Goal: Task Accomplishment & Management: Use online tool/utility

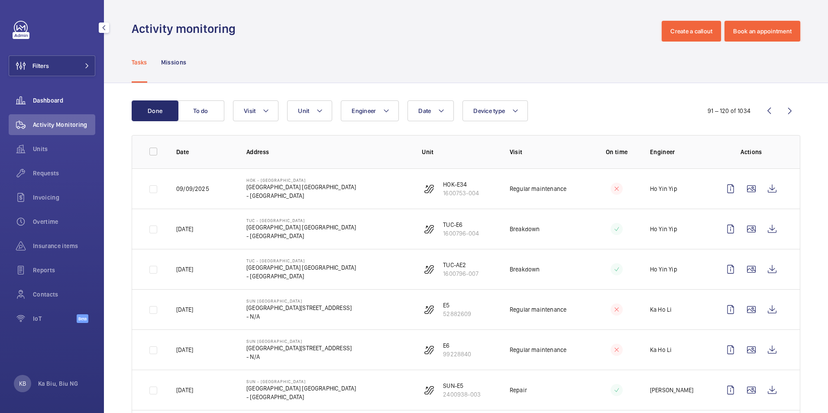
click at [62, 98] on span "Dashboard" at bounding box center [64, 100] width 62 height 9
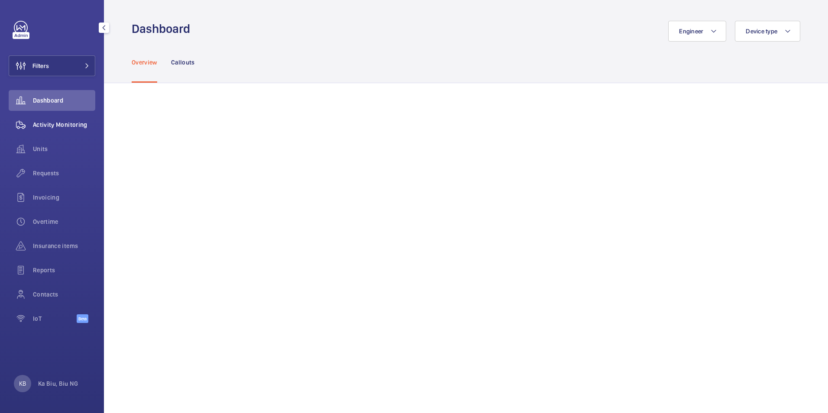
click at [61, 125] on span "Activity Monitoring" at bounding box center [64, 124] width 62 height 9
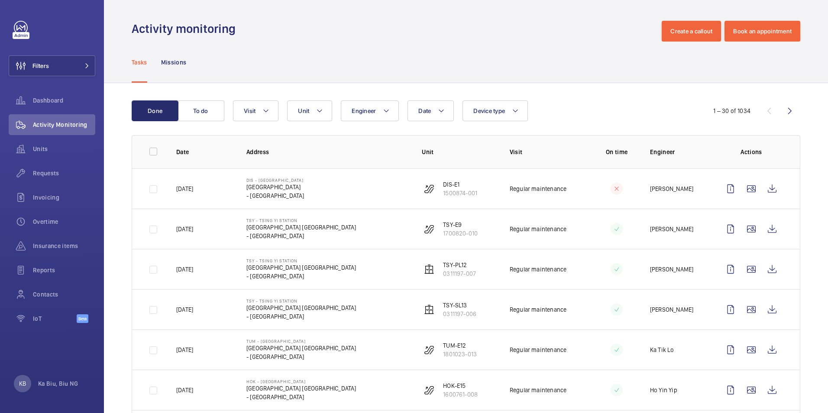
click at [613, 188] on mat-icon at bounding box center [616, 189] width 7 height 10
click at [611, 153] on p "On time" at bounding box center [616, 152] width 39 height 9
click at [613, 229] on mat-icon at bounding box center [616, 229] width 7 height 10
click at [67, 126] on span "Activity Monitoring" at bounding box center [64, 124] width 62 height 9
click at [34, 106] on div "Dashboard" at bounding box center [52, 100] width 87 height 21
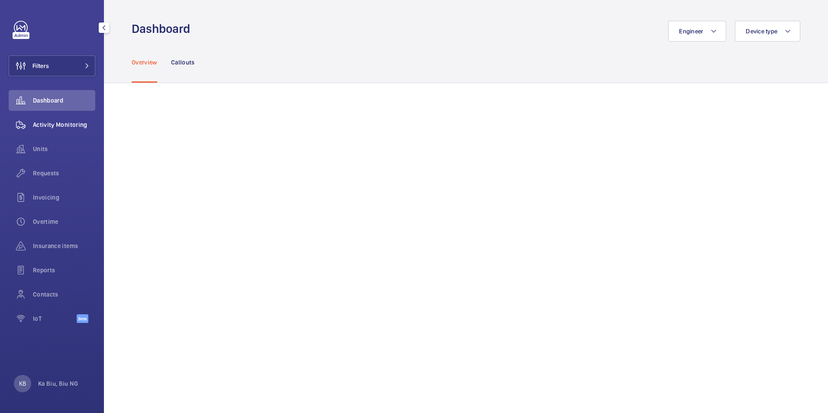
click at [81, 123] on span "Activity Monitoring" at bounding box center [64, 124] width 62 height 9
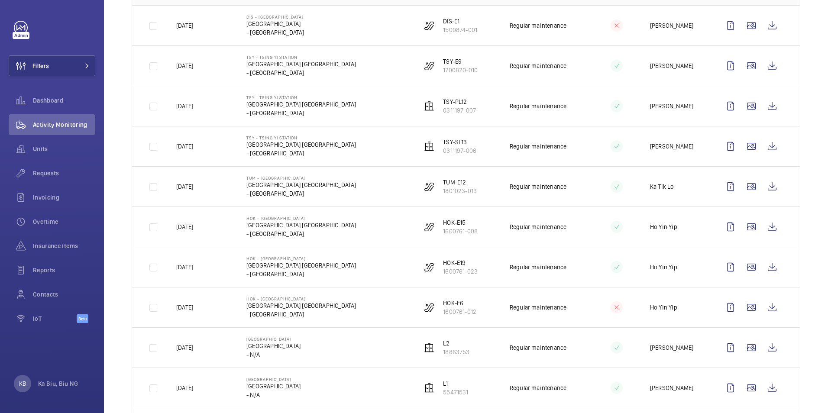
scroll to position [173, 0]
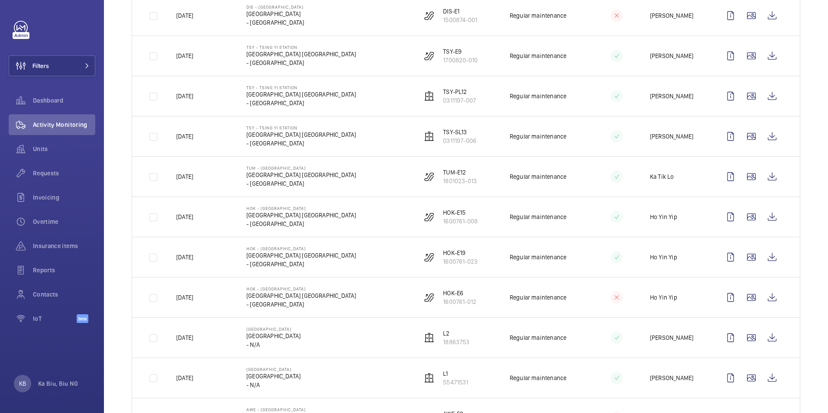
click at [301, 334] on p "[GEOGRAPHIC_DATA]" at bounding box center [273, 336] width 54 height 9
click at [446, 341] on p "18863753" at bounding box center [456, 342] width 26 height 9
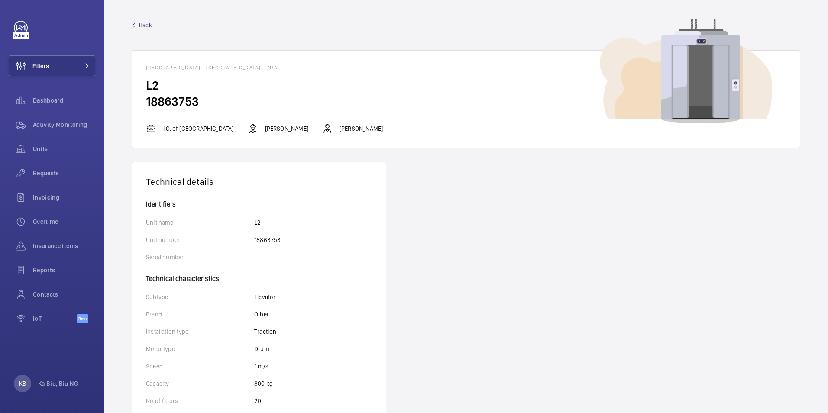
click at [207, 126] on p "I.O. of Hennessy Road Court" at bounding box center [198, 128] width 71 height 9
click at [676, 89] on img at bounding box center [686, 71] width 172 height 105
click at [146, 23] on span "Back" at bounding box center [145, 25] width 13 height 9
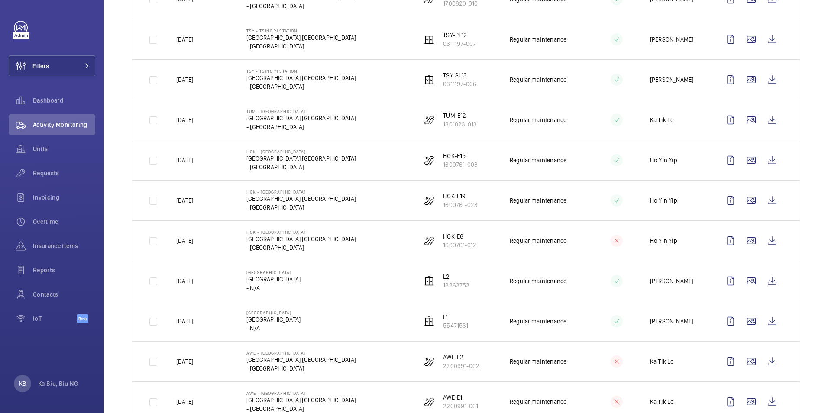
scroll to position [231, 0]
click at [186, 283] on p "[DATE]" at bounding box center [184, 280] width 17 height 9
click at [152, 280] on td at bounding box center [147, 280] width 30 height 40
click at [154, 282] on td at bounding box center [147, 280] width 30 height 40
click at [746, 319] on wm-front-icon-button at bounding box center [751, 320] width 21 height 21
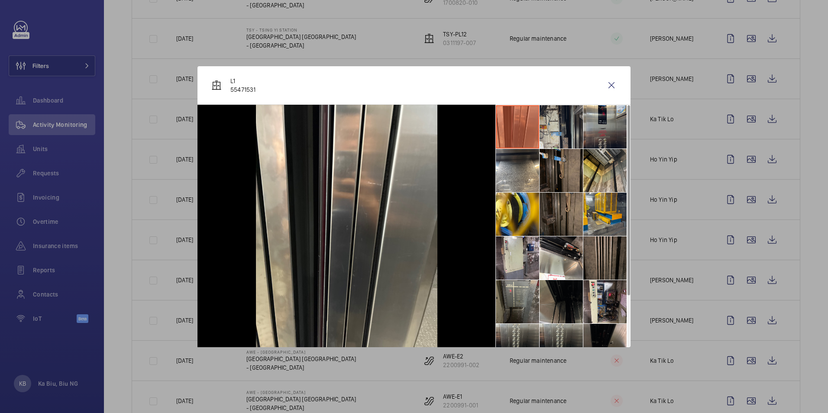
click at [549, 132] on li at bounding box center [561, 126] width 43 height 43
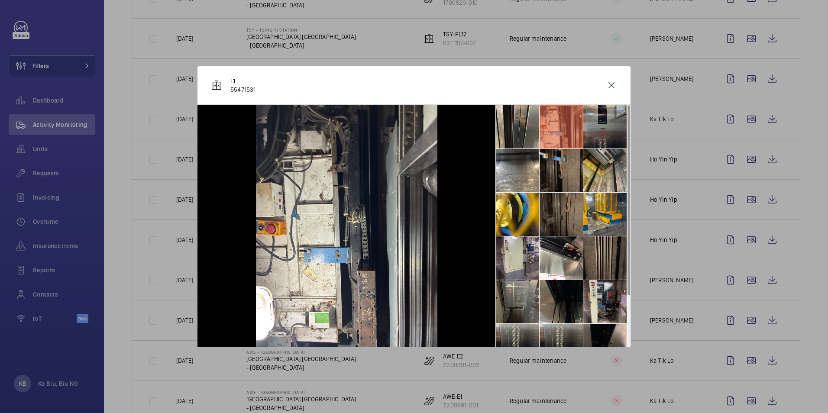
click at [608, 133] on li at bounding box center [604, 126] width 43 height 43
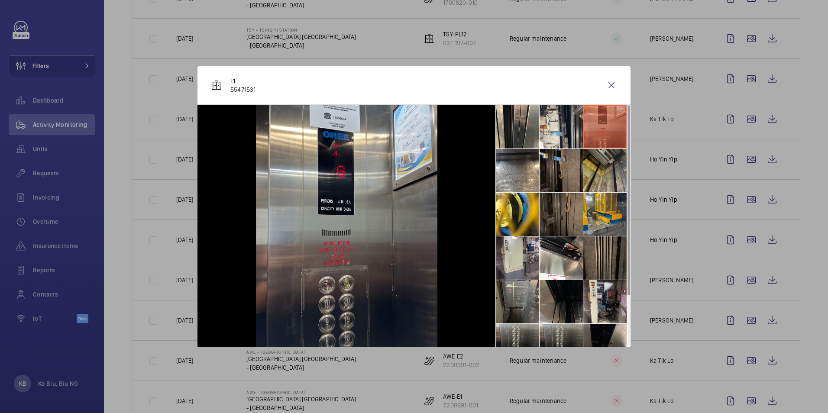
click at [606, 165] on li at bounding box center [604, 170] width 43 height 43
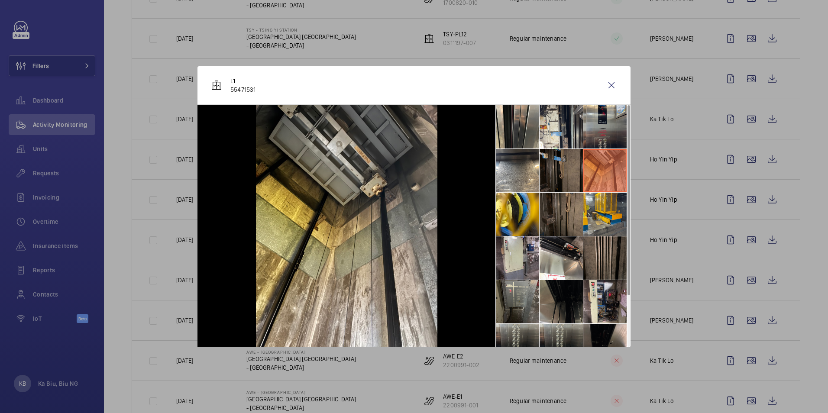
click at [573, 170] on li at bounding box center [561, 170] width 43 height 43
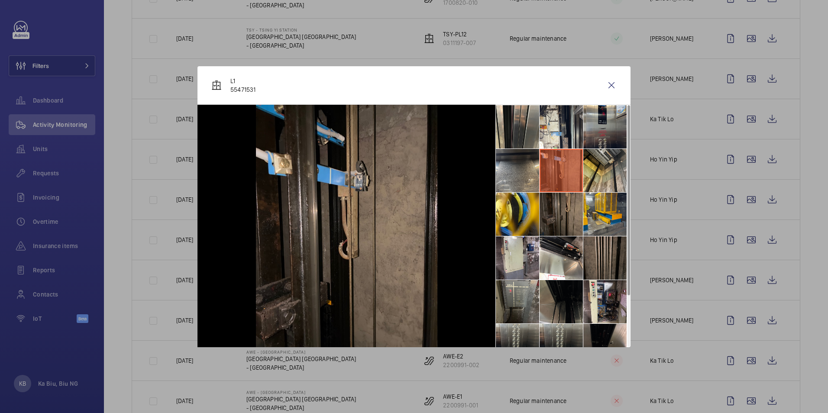
click at [510, 172] on li at bounding box center [517, 170] width 43 height 43
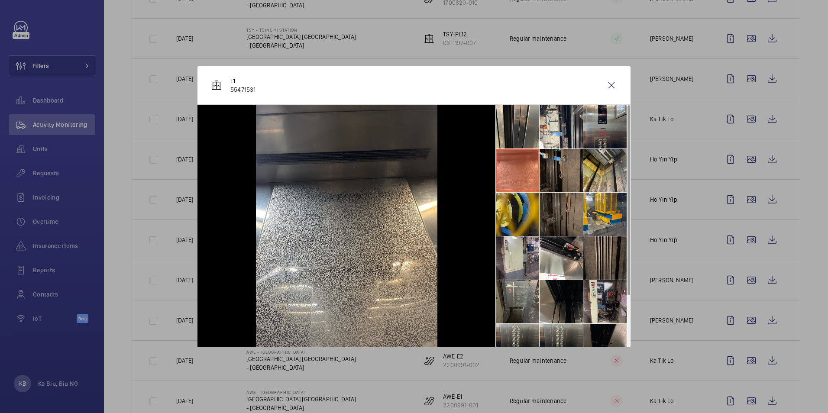
click at [515, 209] on li at bounding box center [517, 214] width 43 height 43
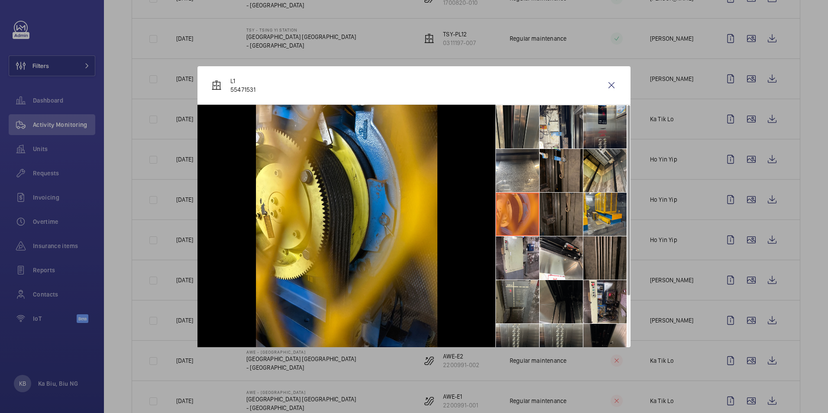
click at [548, 208] on li at bounding box center [561, 214] width 43 height 43
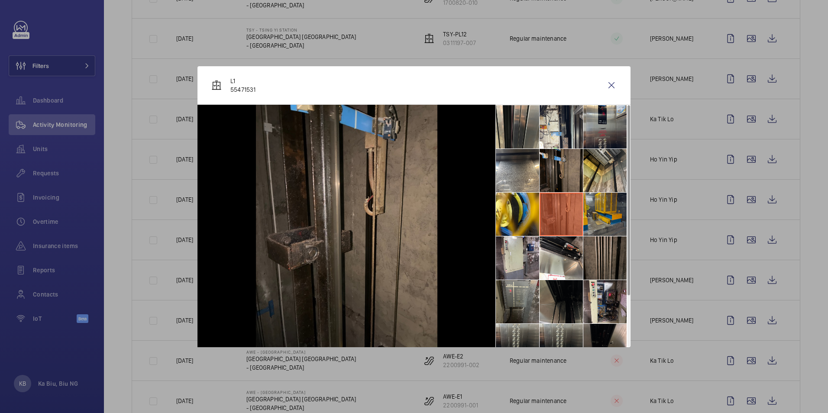
click at [600, 216] on li at bounding box center [604, 214] width 43 height 43
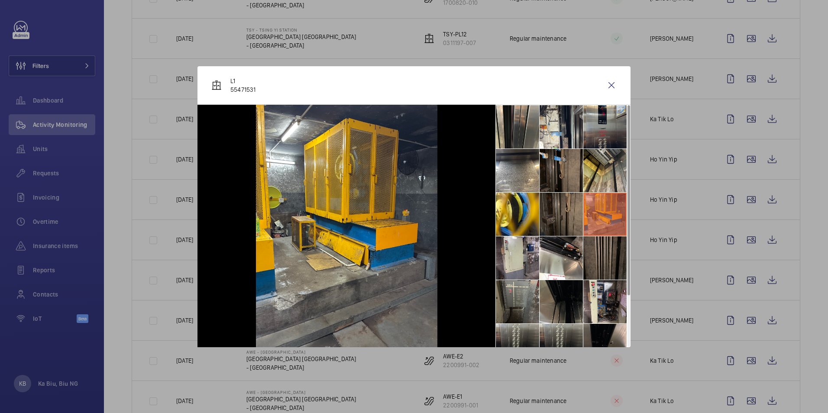
click at [608, 256] on li at bounding box center [604, 257] width 43 height 43
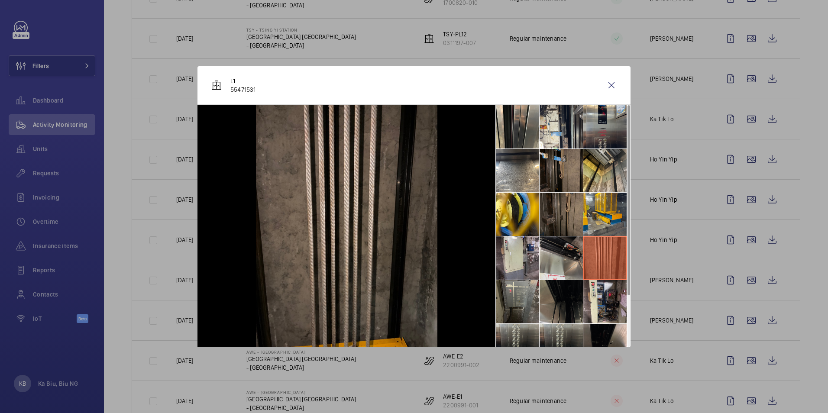
click at [578, 257] on li at bounding box center [561, 257] width 43 height 43
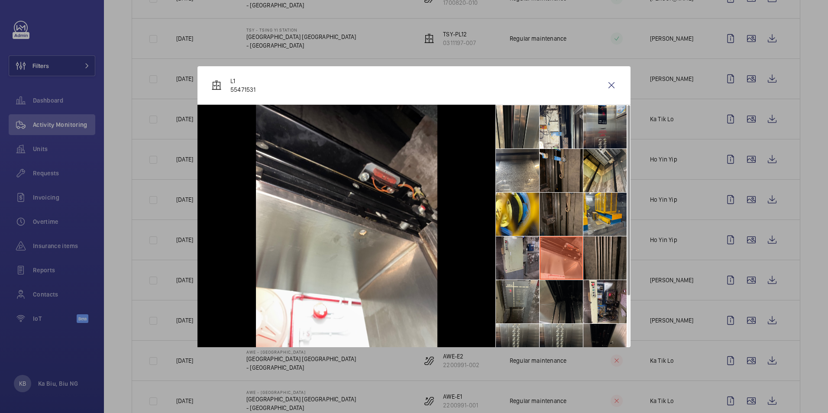
click at [519, 256] on li at bounding box center [517, 257] width 43 height 43
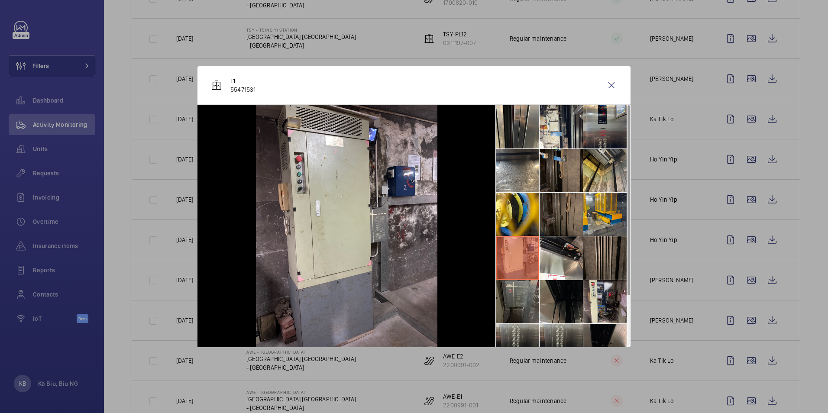
click at [512, 283] on li at bounding box center [517, 301] width 43 height 43
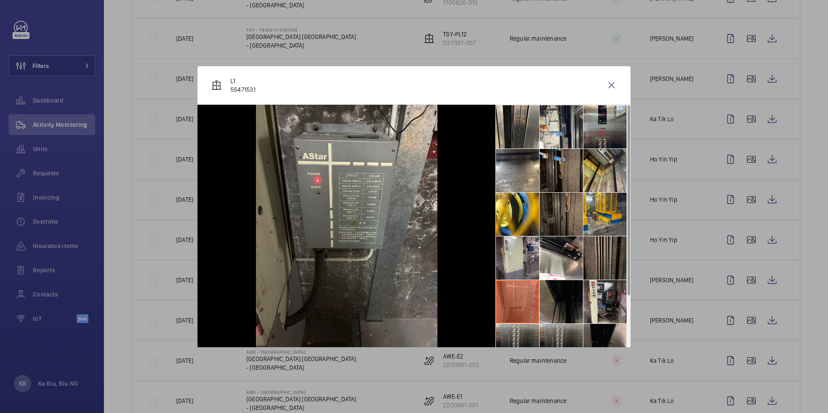
click at [559, 294] on li at bounding box center [561, 301] width 43 height 43
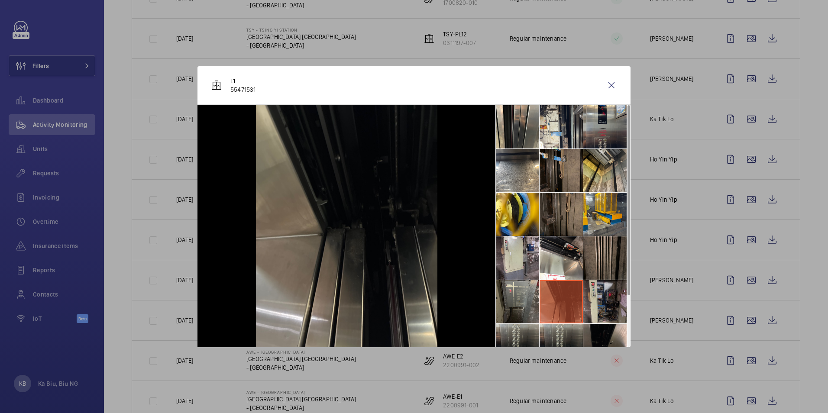
click at [602, 301] on li at bounding box center [604, 301] width 43 height 43
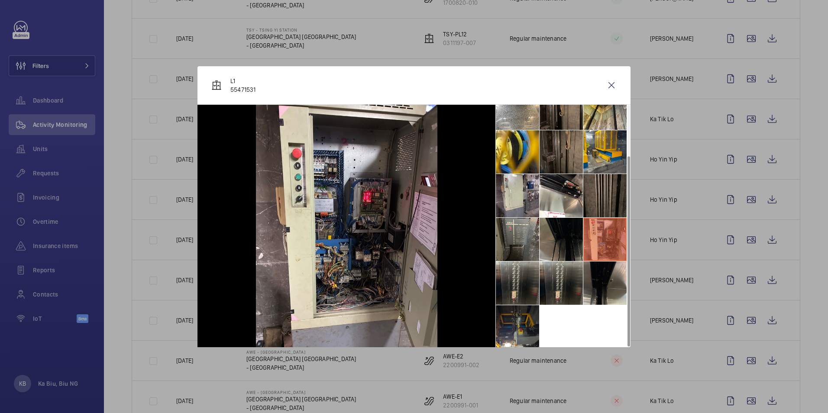
scroll to position [64, 0]
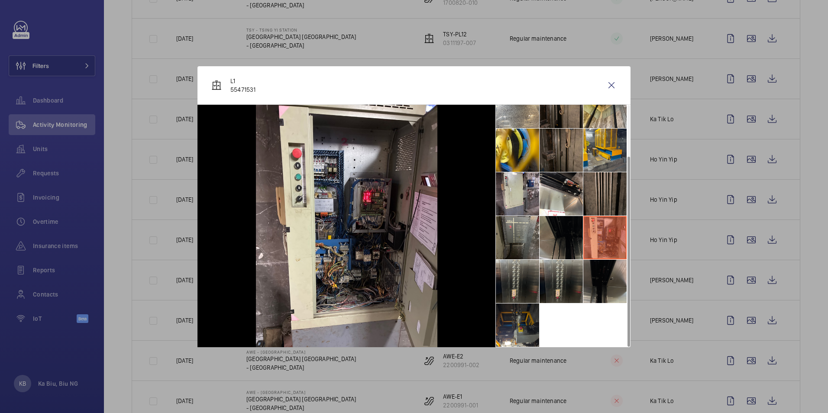
click at [606, 277] on li at bounding box center [604, 281] width 43 height 43
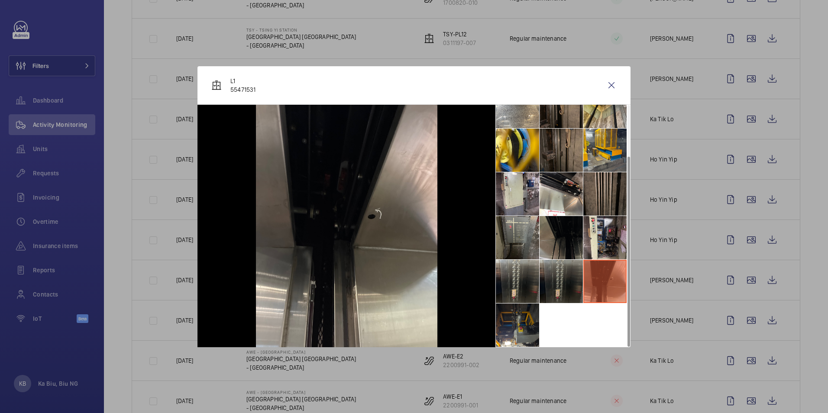
click at [567, 280] on li at bounding box center [561, 281] width 43 height 43
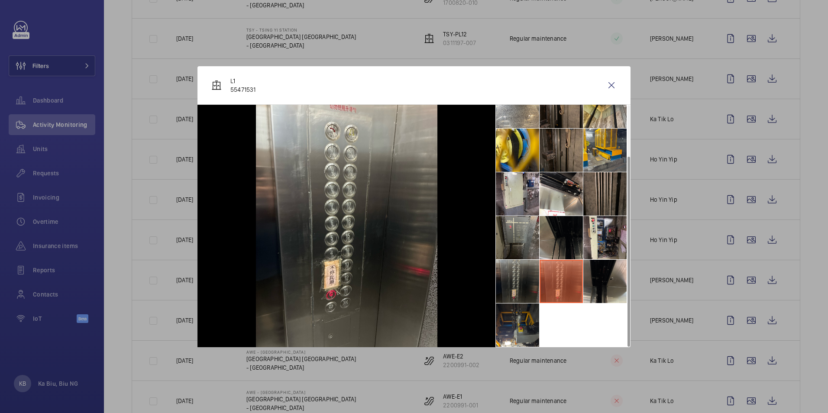
click at [519, 282] on li at bounding box center [517, 281] width 43 height 43
click at [517, 316] on li at bounding box center [517, 325] width 43 height 43
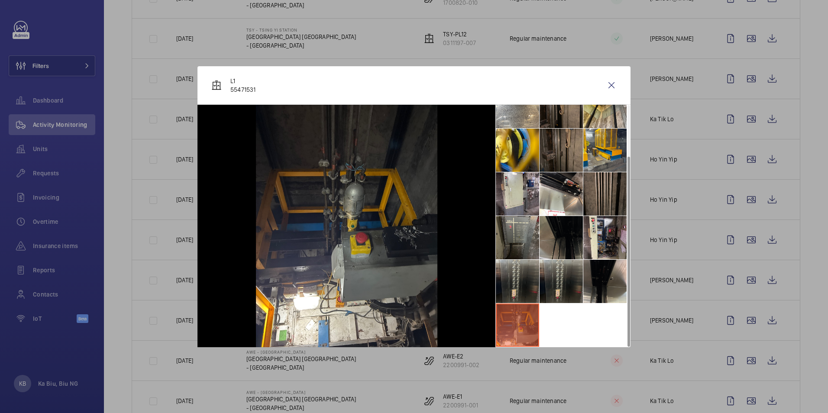
drag, startPoint x: 612, startPoint y: 85, endPoint x: 570, endPoint y: 108, distance: 47.9
click at [612, 87] on wm-front-icon-button at bounding box center [611, 85] width 21 height 21
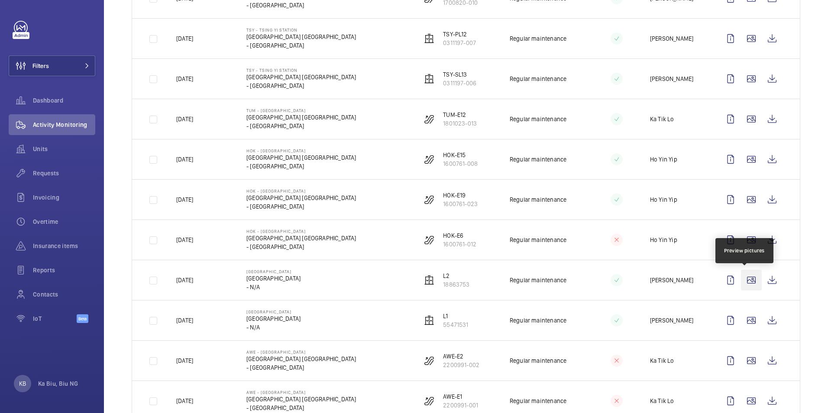
click at [744, 281] on wm-front-icon-button at bounding box center [751, 280] width 21 height 21
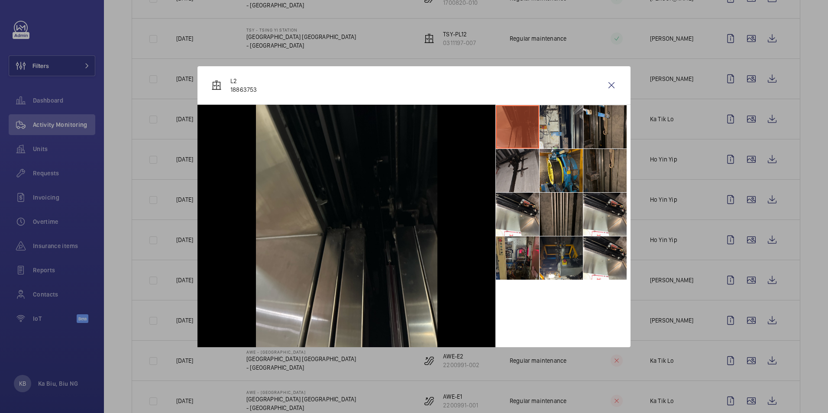
click at [558, 128] on li at bounding box center [561, 126] width 43 height 43
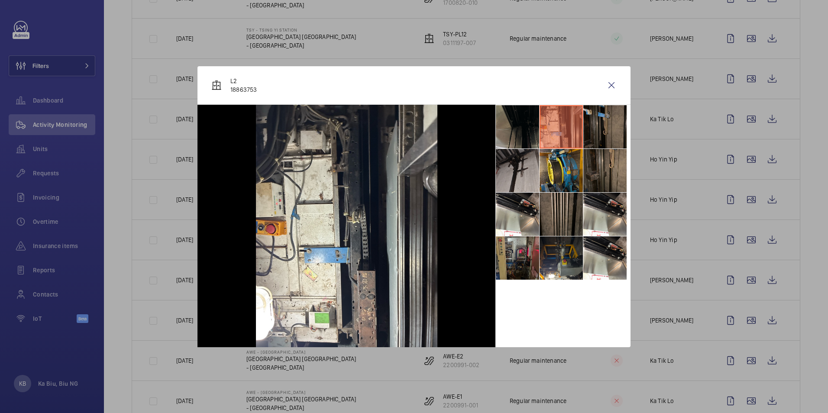
click at [611, 123] on li at bounding box center [604, 126] width 43 height 43
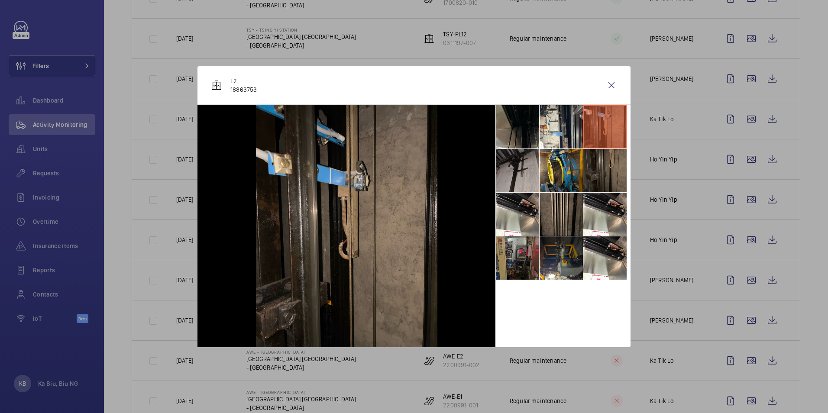
click at [607, 173] on li at bounding box center [604, 170] width 43 height 43
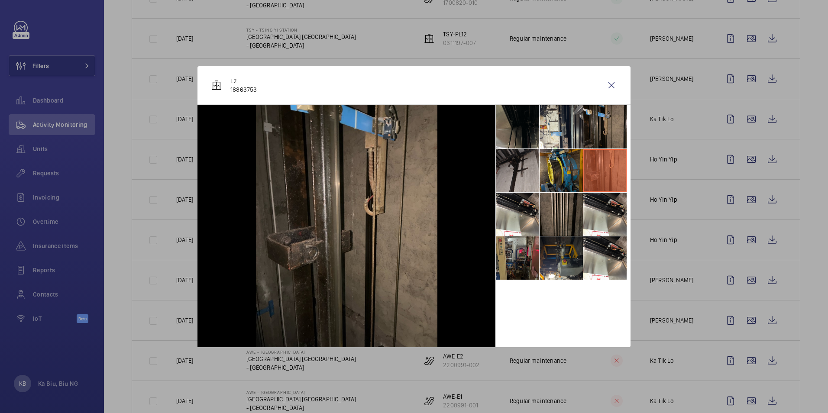
click at [560, 174] on li at bounding box center [561, 170] width 43 height 43
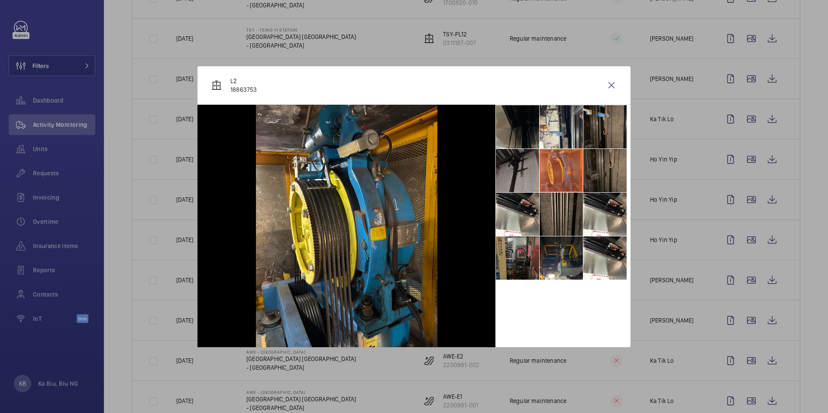
click at [497, 172] on li at bounding box center [517, 170] width 43 height 43
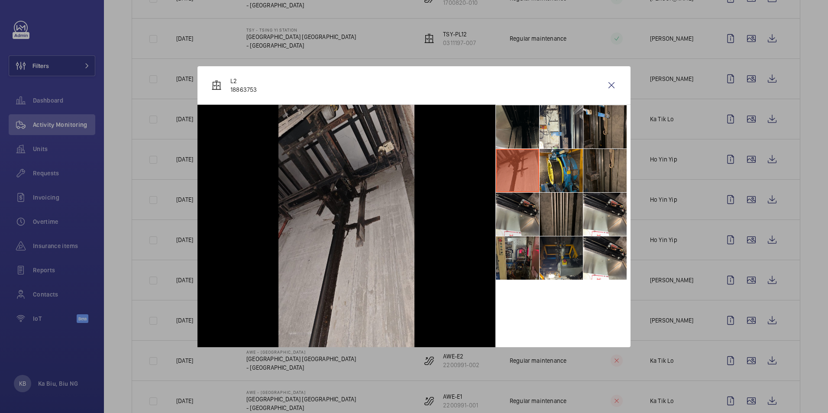
click at [515, 208] on li at bounding box center [517, 214] width 43 height 43
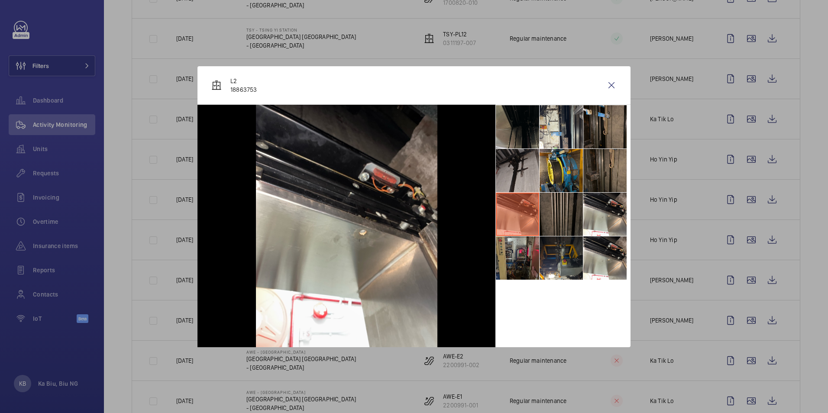
click at [565, 208] on li at bounding box center [561, 214] width 43 height 43
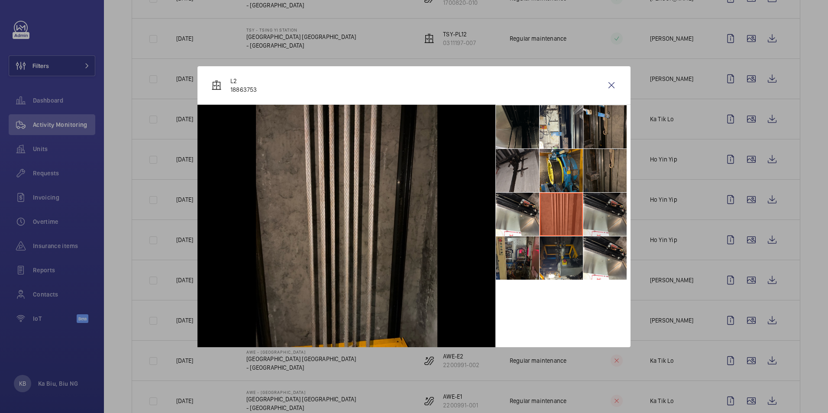
click at [612, 209] on li at bounding box center [604, 214] width 43 height 43
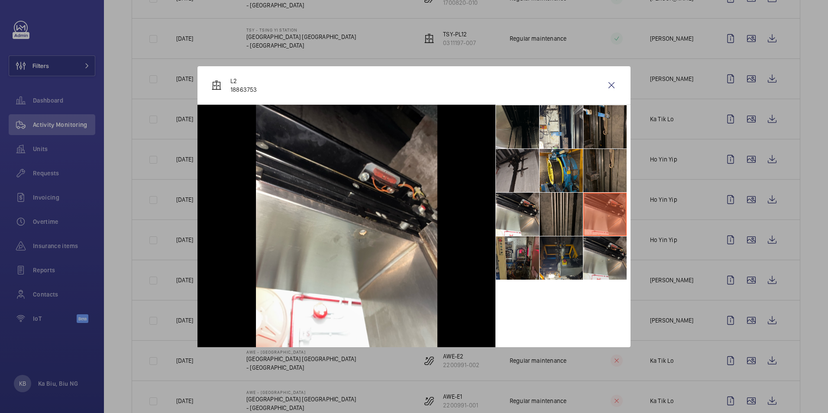
click at [619, 261] on li at bounding box center [604, 257] width 43 height 43
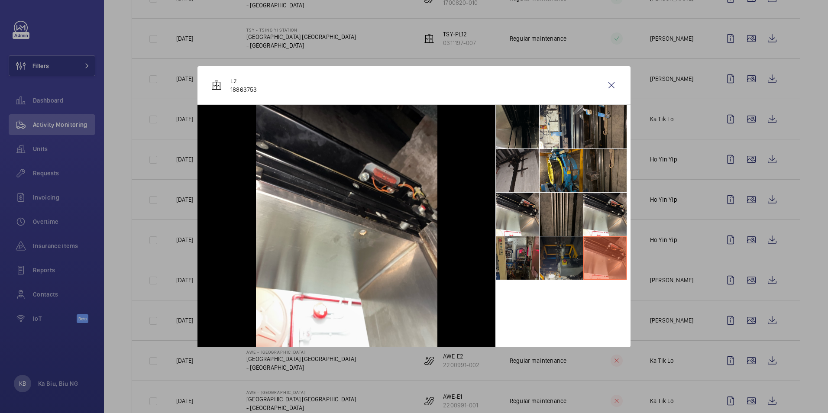
click at [554, 265] on li at bounding box center [561, 257] width 43 height 43
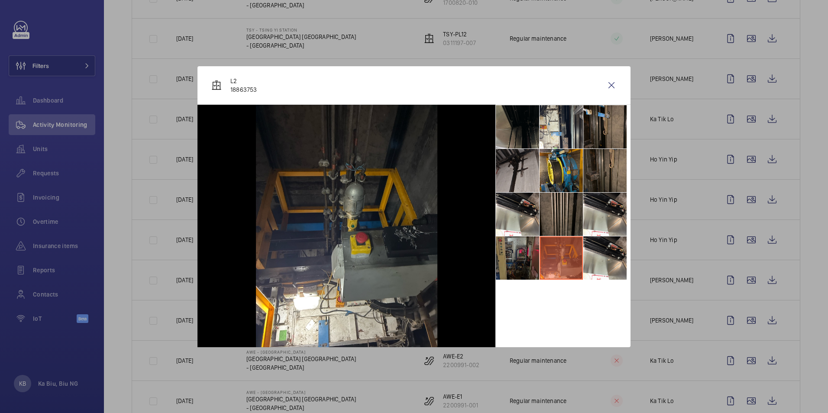
click at [525, 260] on li at bounding box center [517, 257] width 43 height 43
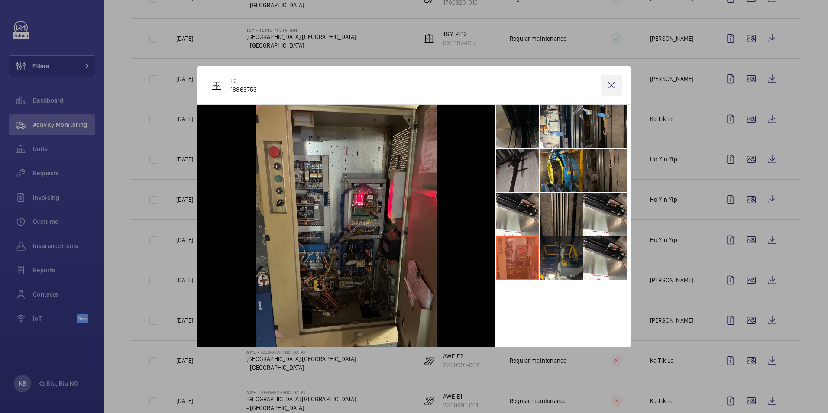
click at [615, 87] on wm-front-icon-button at bounding box center [611, 85] width 21 height 21
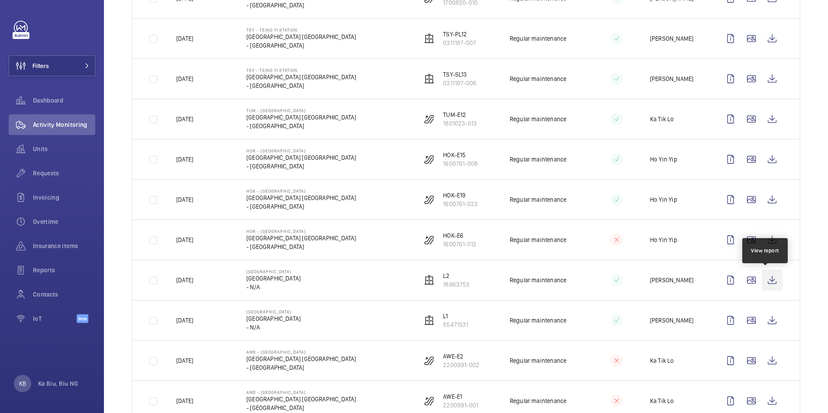
click at [765, 283] on wm-front-icon-button at bounding box center [772, 280] width 21 height 21
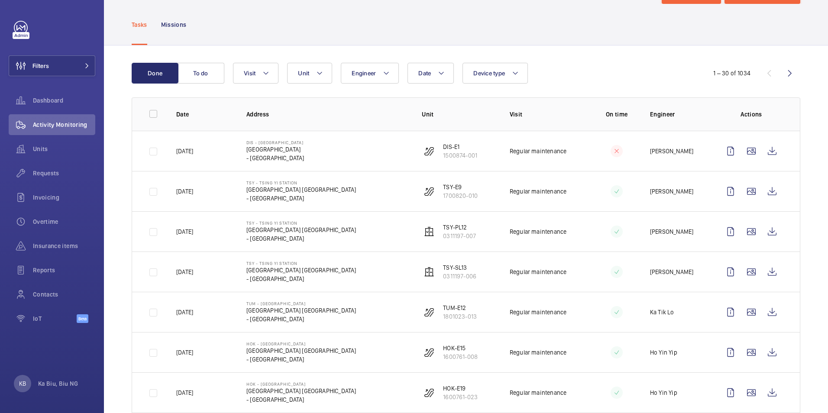
scroll to position [0, 0]
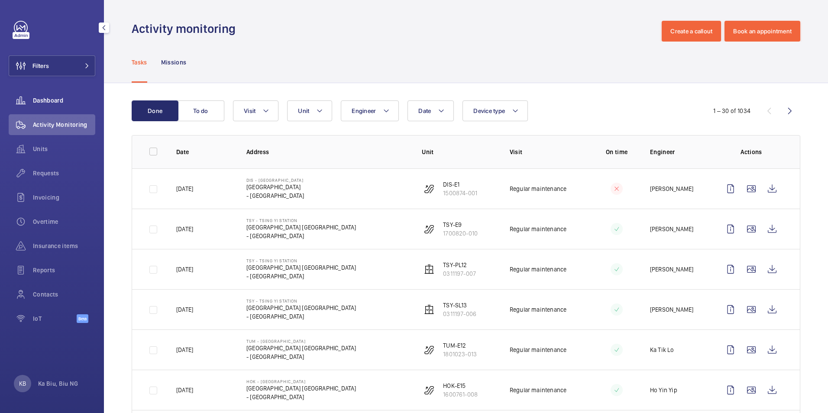
click at [52, 104] on span "Dashboard" at bounding box center [64, 100] width 62 height 9
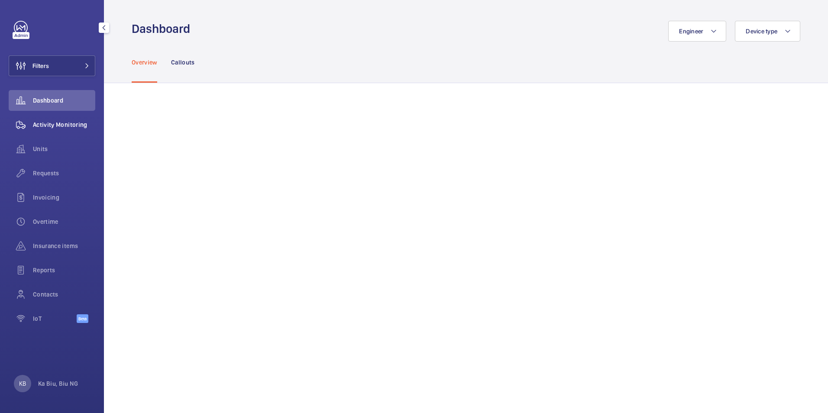
click at [77, 127] on span "Activity Monitoring" at bounding box center [64, 124] width 62 height 9
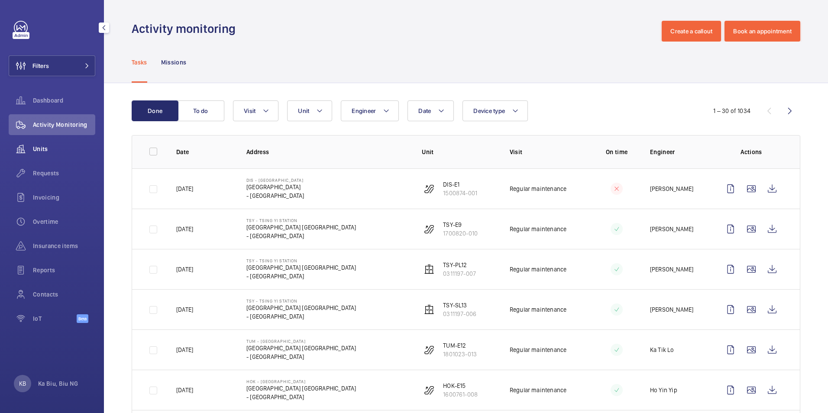
click at [45, 152] on span "Units" at bounding box center [64, 149] width 62 height 9
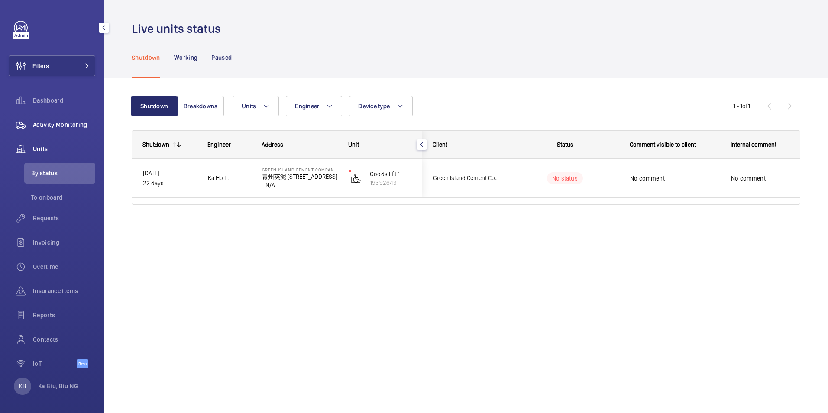
click at [51, 124] on span "Activity Monitoring" at bounding box center [64, 124] width 62 height 9
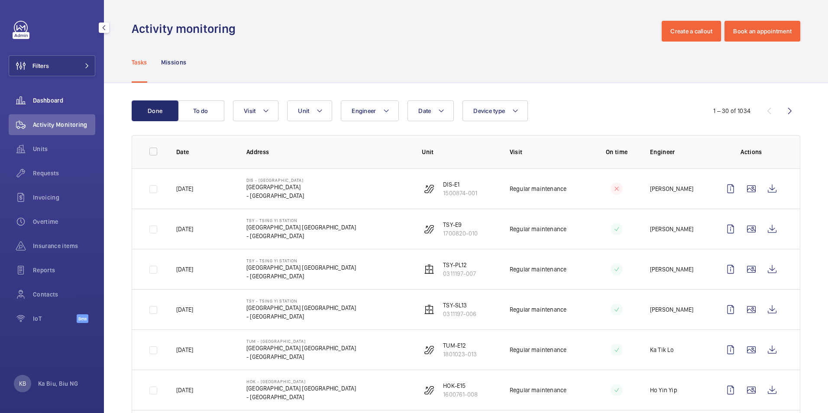
click at [56, 101] on span "Dashboard" at bounding box center [64, 100] width 62 height 9
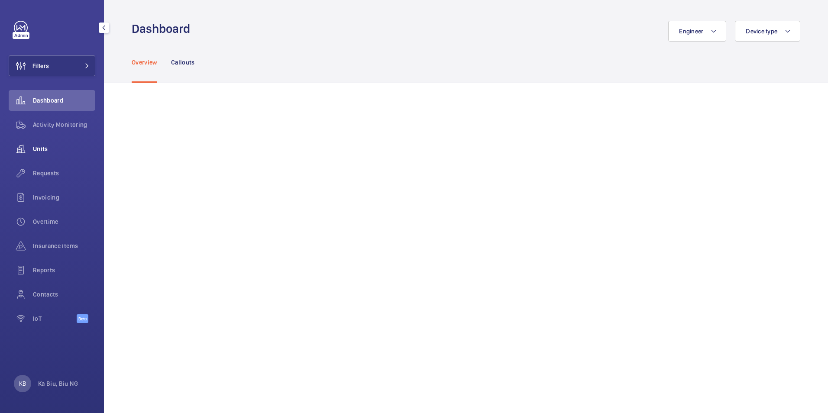
click at [44, 150] on span "Units" at bounding box center [64, 149] width 62 height 9
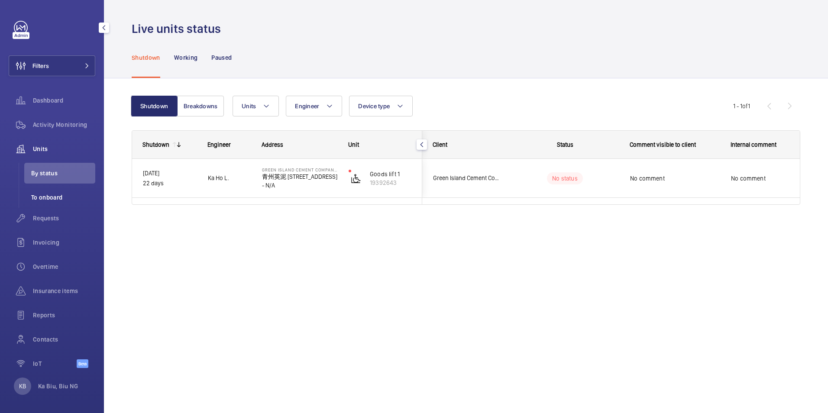
click at [53, 198] on span "To onboard" at bounding box center [63, 197] width 64 height 9
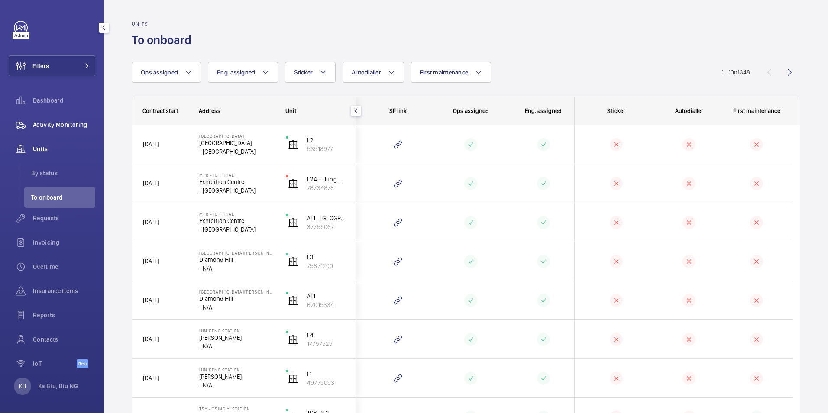
click at [59, 125] on span "Activity Monitoring" at bounding box center [64, 124] width 62 height 9
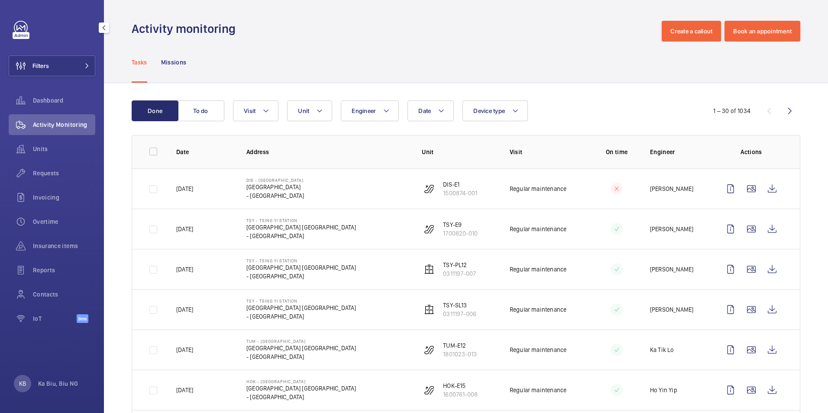
click at [53, 124] on span "Activity Monitoring" at bounding box center [64, 124] width 62 height 9
